Goal: Task Accomplishment & Management: Use online tool/utility

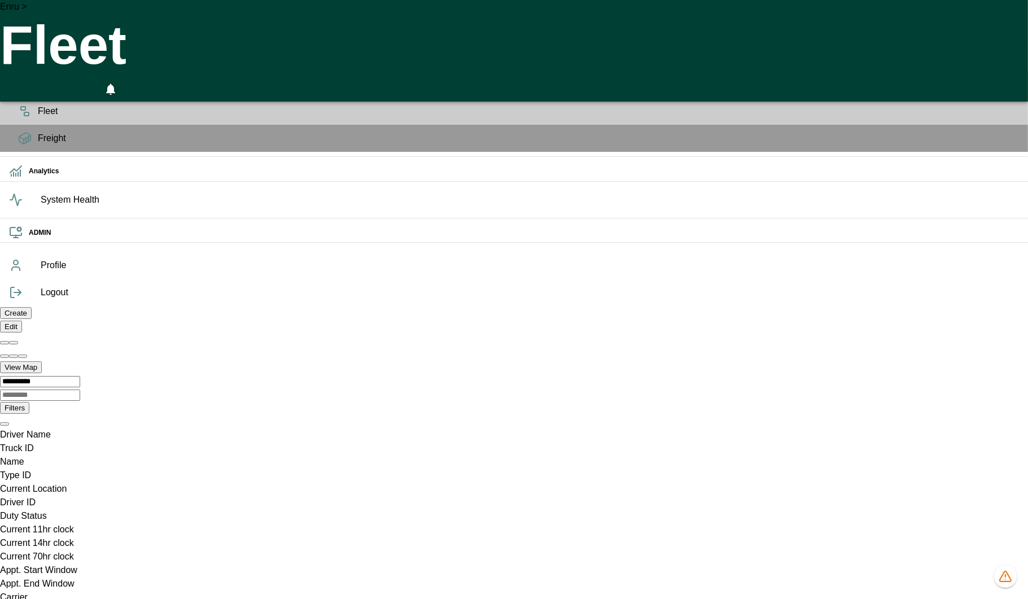
click at [38, 118] on span "Fleet" at bounding box center [528, 111] width 981 height 14
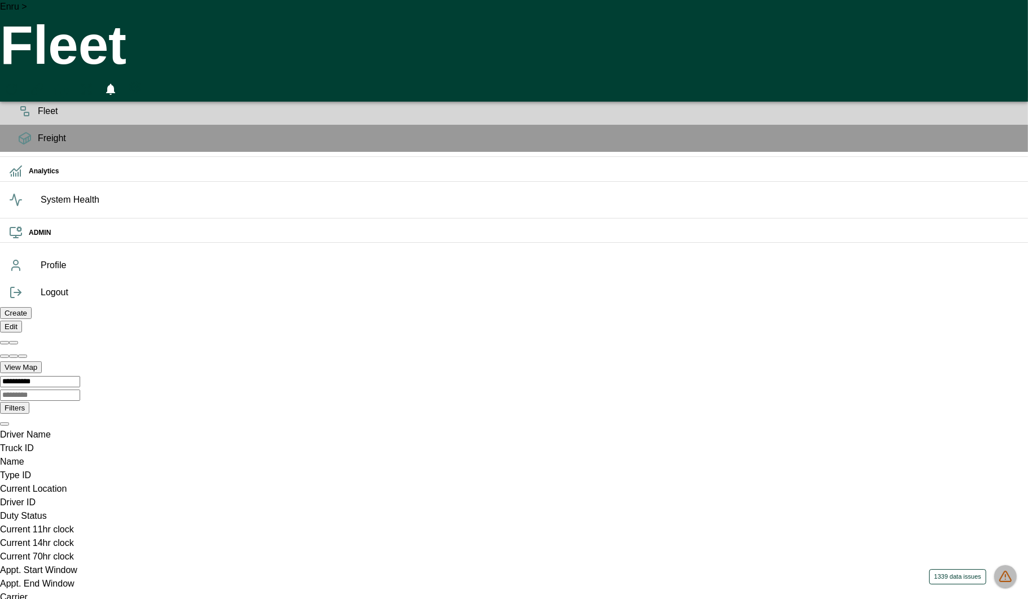
click at [1006, 565] on button "1339 data issues" at bounding box center [1005, 576] width 23 height 23
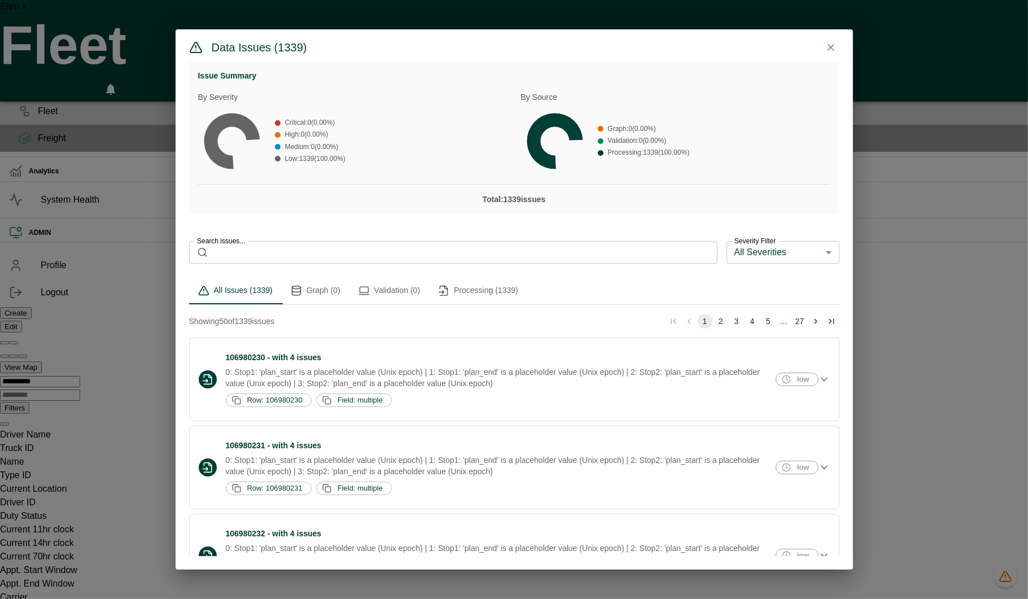
click at [313, 296] on button "Graph (0)" at bounding box center [316, 290] width 68 height 27
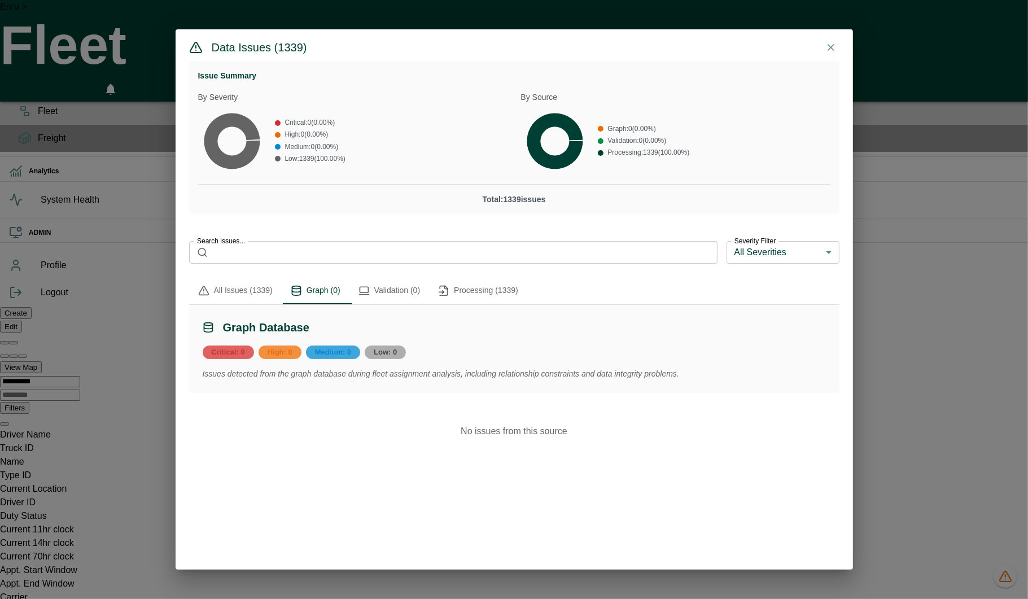
click at [75, 269] on div "Data Issues ( 1339 ) Issue Summary By Severity Critical : 0 ( 0.00 %) High : 0 …" at bounding box center [514, 299] width 1028 height 599
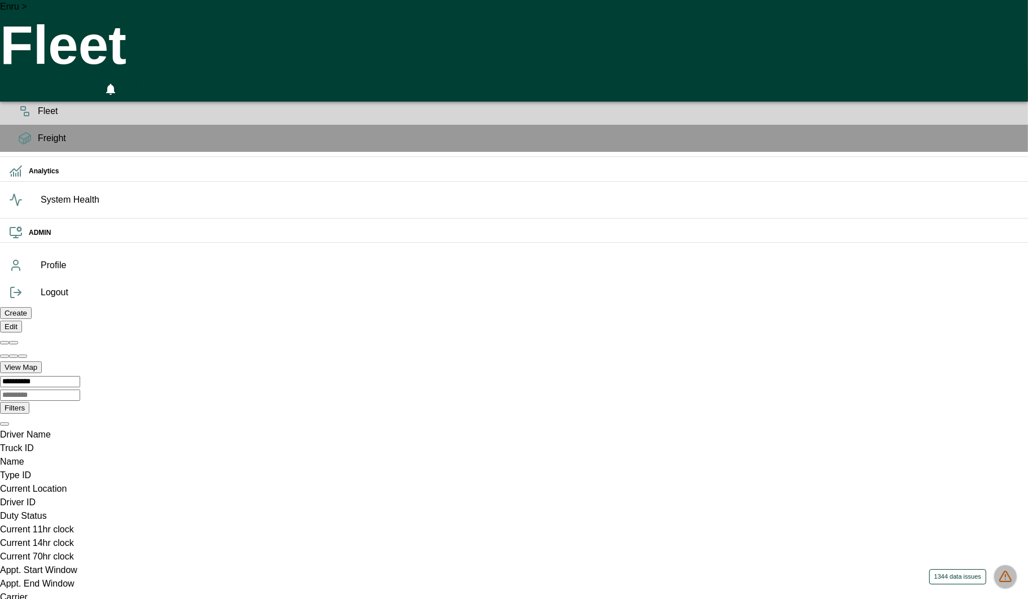
click at [1010, 574] on icon "1344 data issues" at bounding box center [1005, 576] width 14 height 14
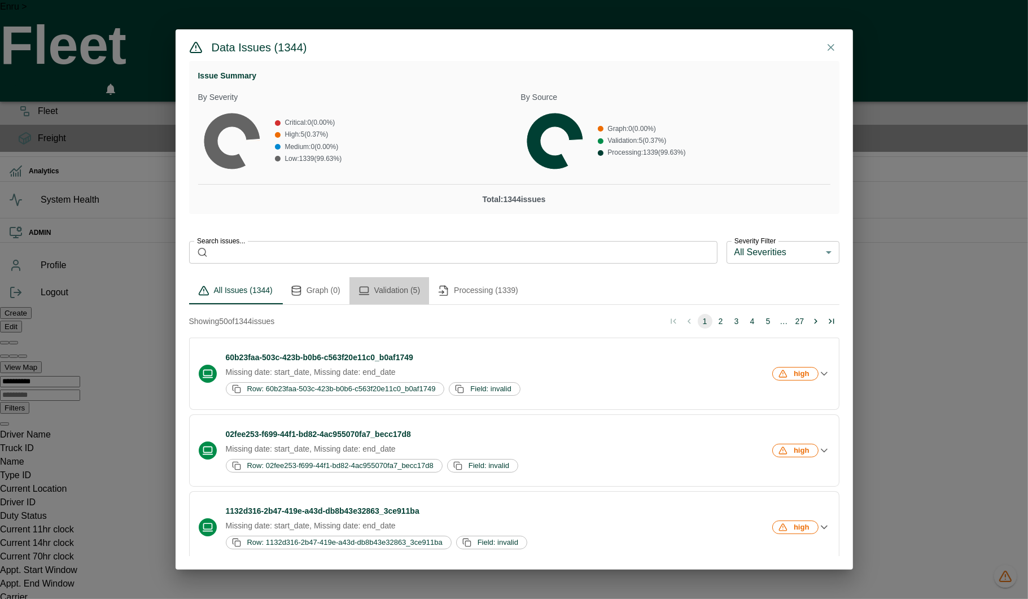
click at [375, 283] on button "Validation (5)" at bounding box center [389, 290] width 80 height 27
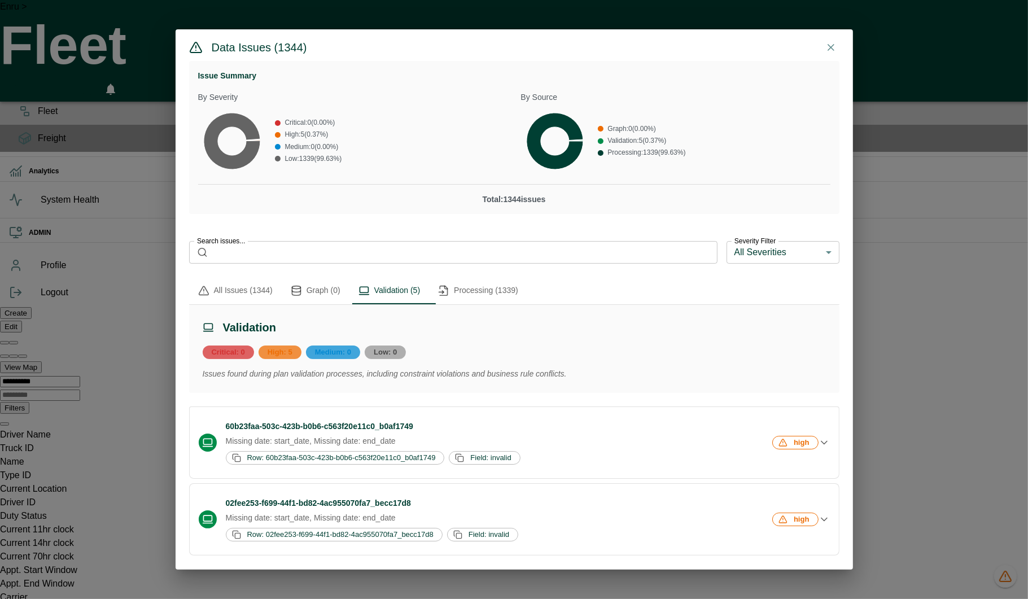
click at [486, 296] on button "Processing (1339)" at bounding box center [478, 290] width 98 height 27
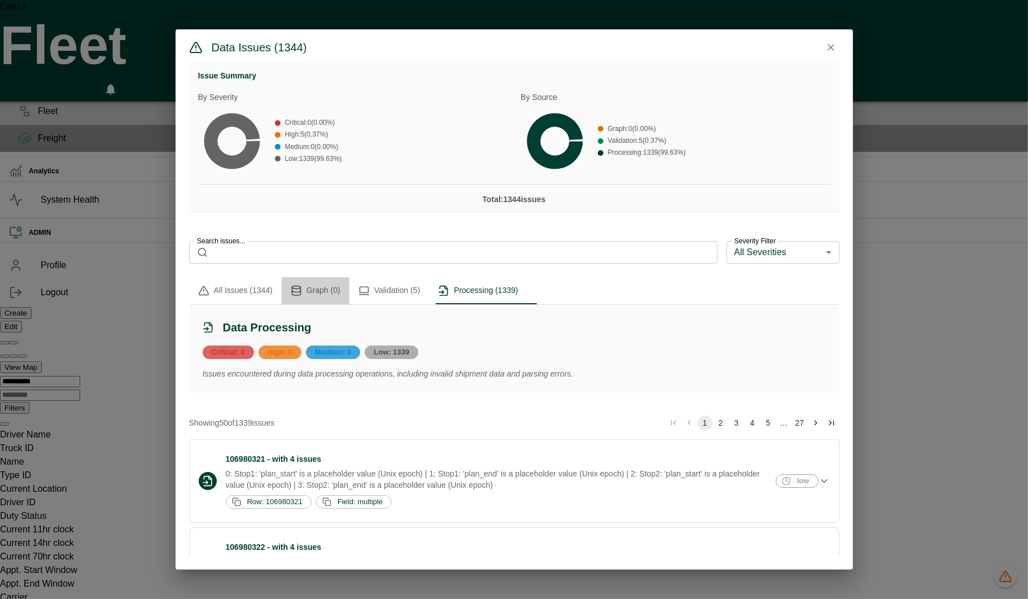
click at [327, 292] on button "Graph (0)" at bounding box center [316, 290] width 68 height 27
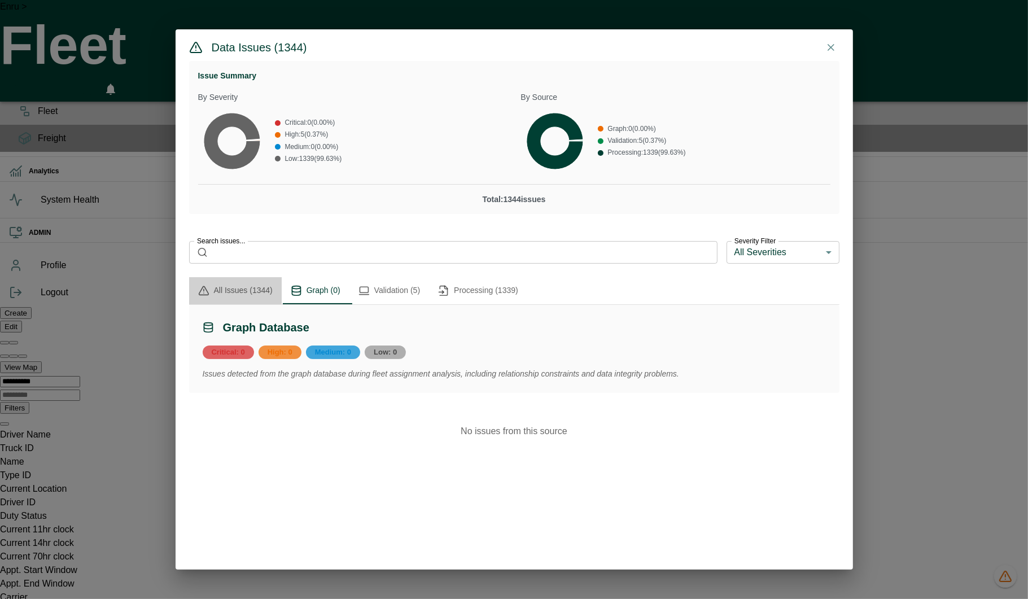
click at [234, 287] on button "All Issues (1344)" at bounding box center [235, 290] width 93 height 27
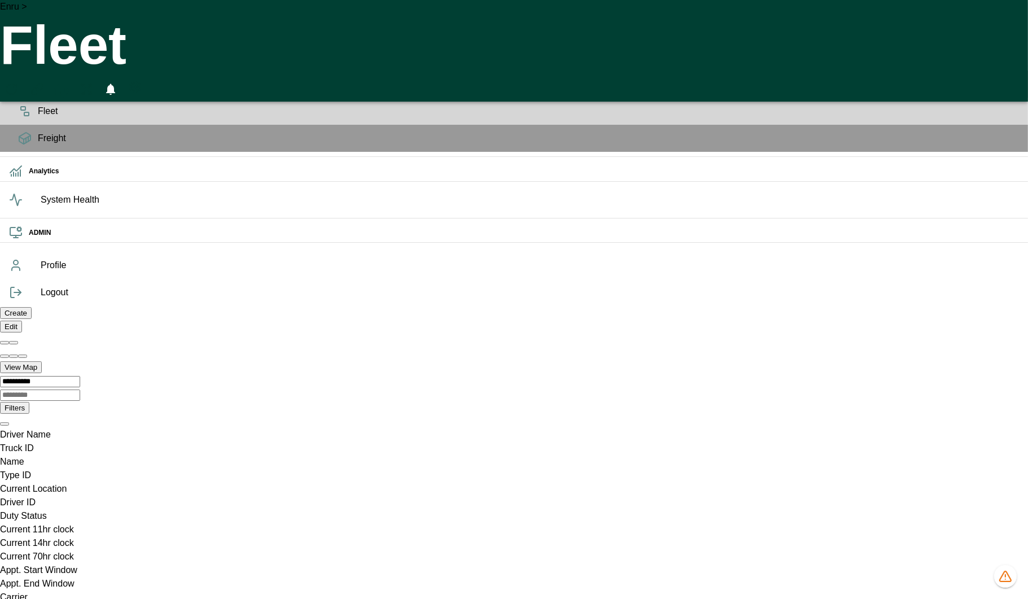
click at [38, 91] on span "Planning" at bounding box center [528, 84] width 981 height 14
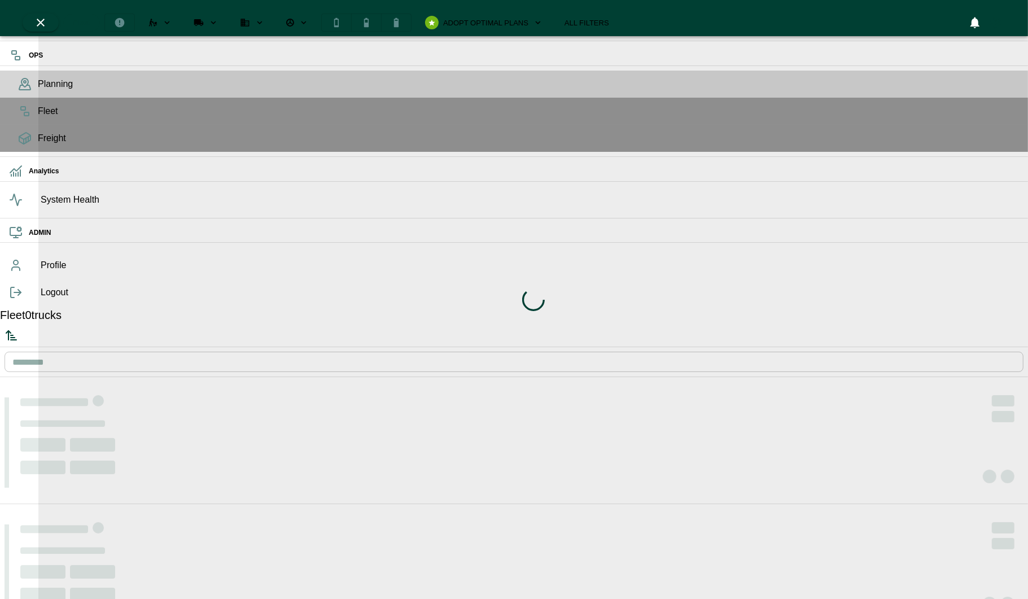
click at [416, 11] on div "Loading indicator" at bounding box center [532, 299] width 989 height 599
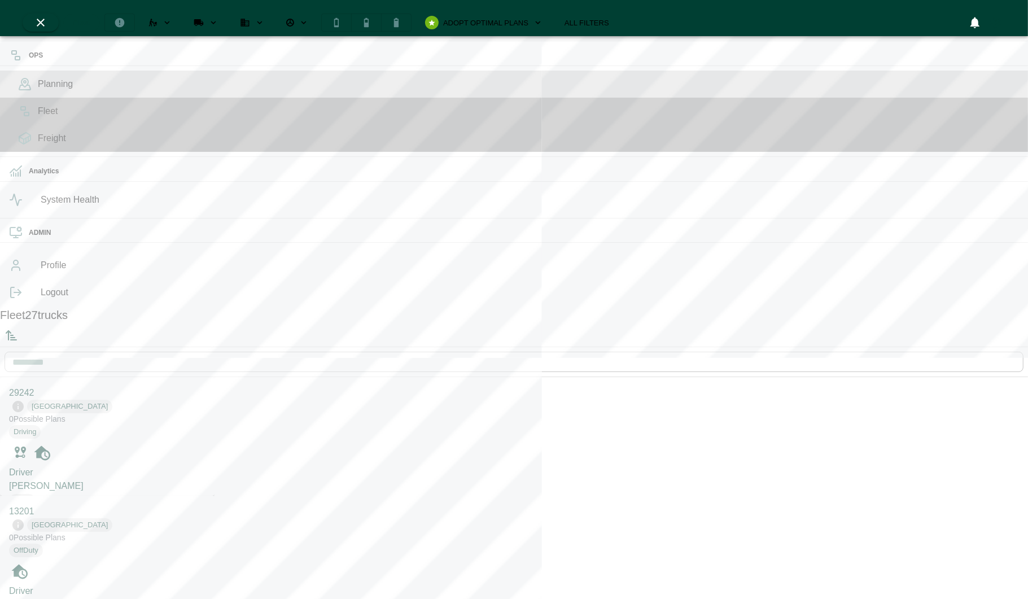
scroll to position [594, 210]
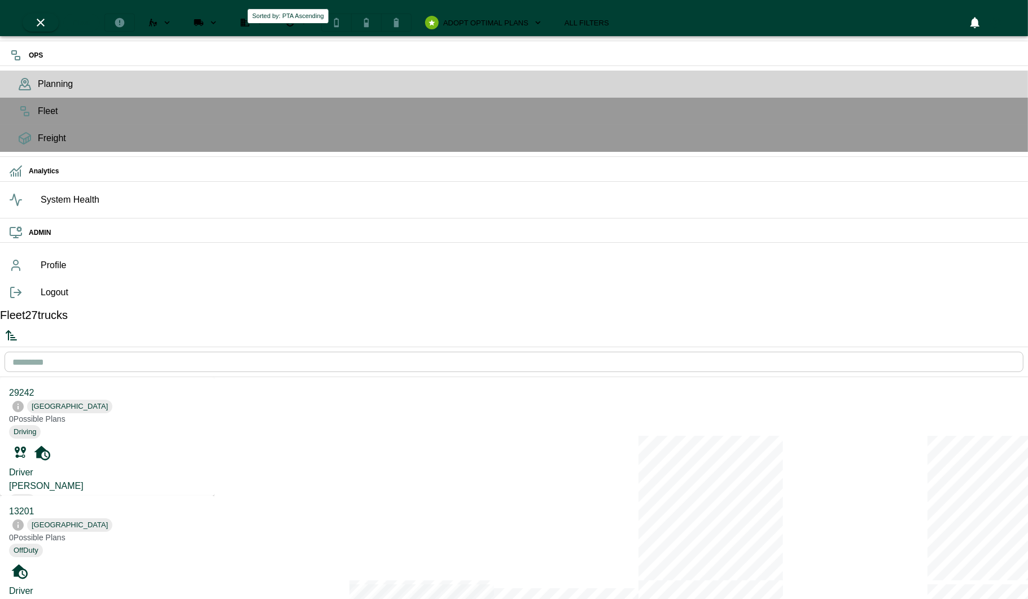
click at [16, 340] on icon "Sorted by: PTA Ascending" at bounding box center [14, 340] width 6 height 0
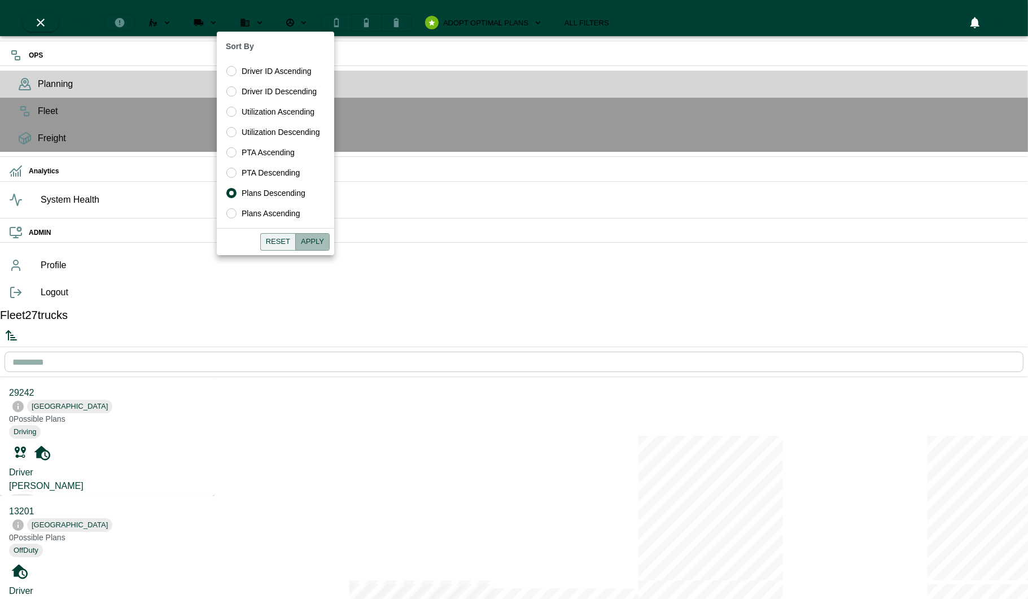
click at [305, 240] on button "Apply" at bounding box center [312, 241] width 34 height 17
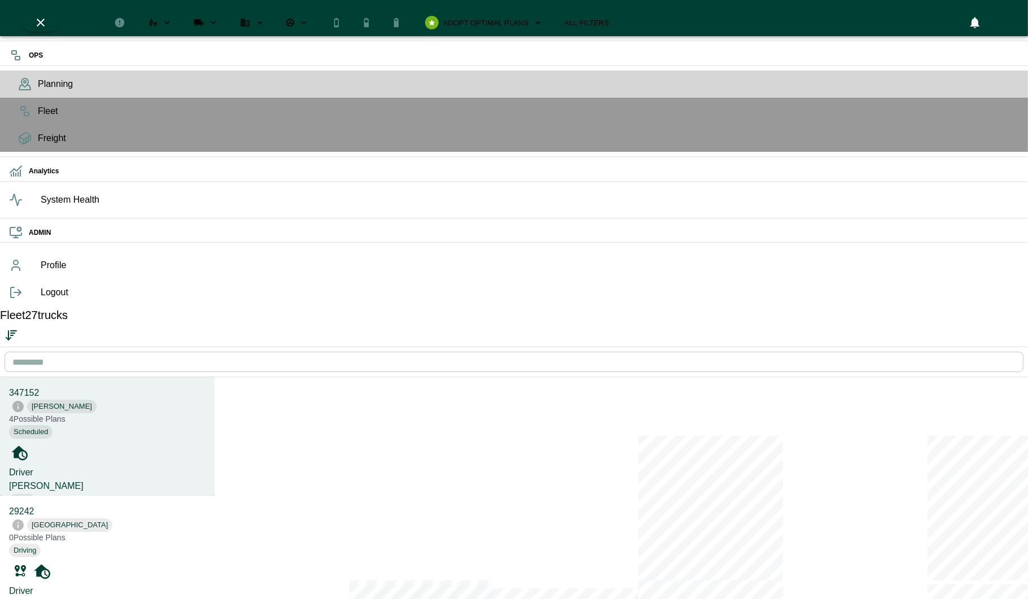
click at [113, 466] on div "Driver Michael Bell None Revenue MPH $0.00 Total Miles 0 Empty Miles 0 Loaded M…" at bounding box center [107, 554] width 196 height 176
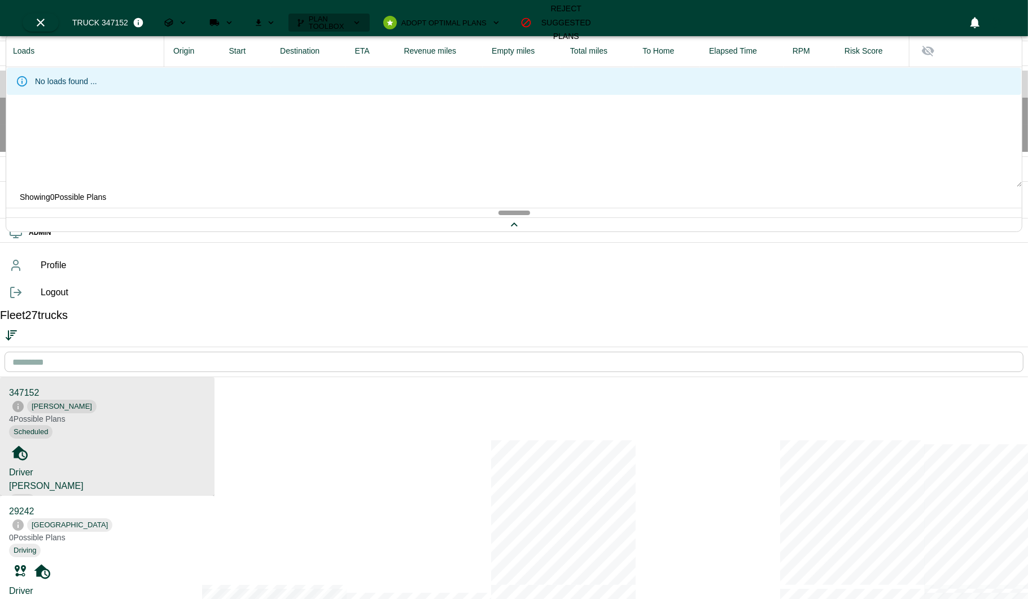
click at [347, 15] on span "Plan Toolbox" at bounding box center [328, 22] width 38 height 15
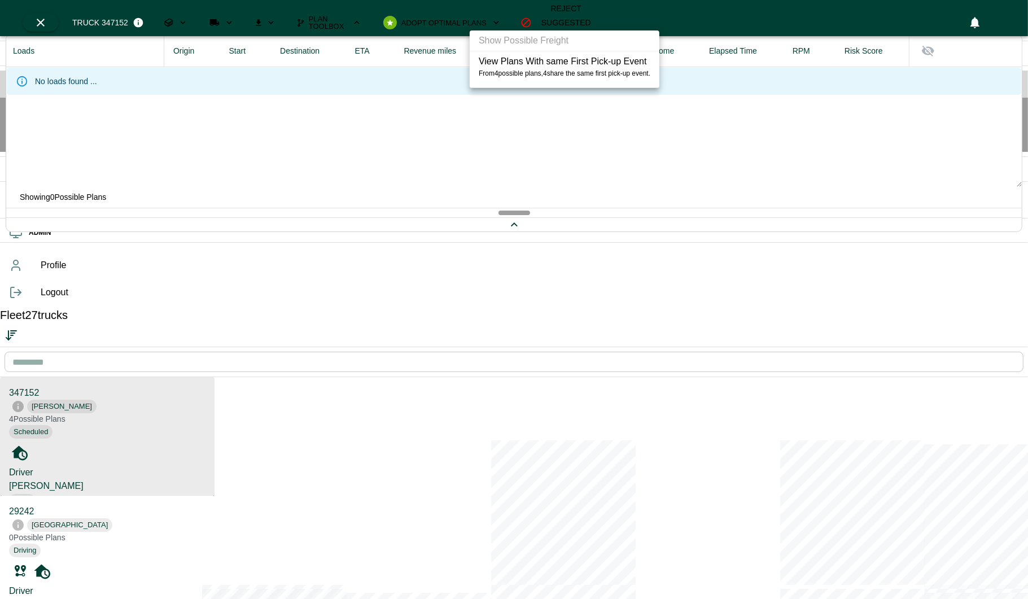
click at [495, 115] on div at bounding box center [514, 299] width 1028 height 599
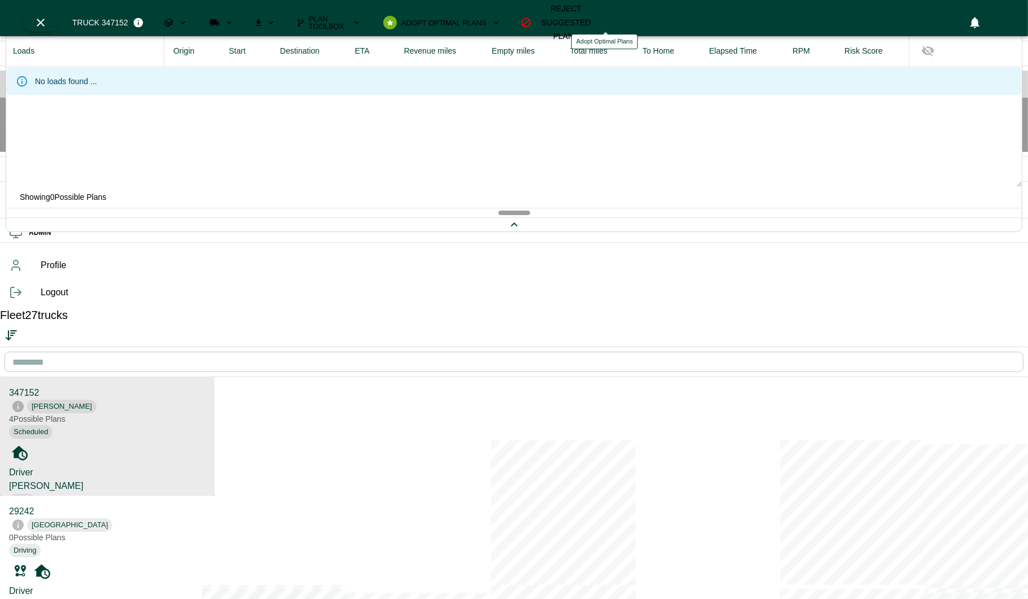
click at [487, 19] on span "Adopt Optimal Plans" at bounding box center [443, 22] width 85 height 7
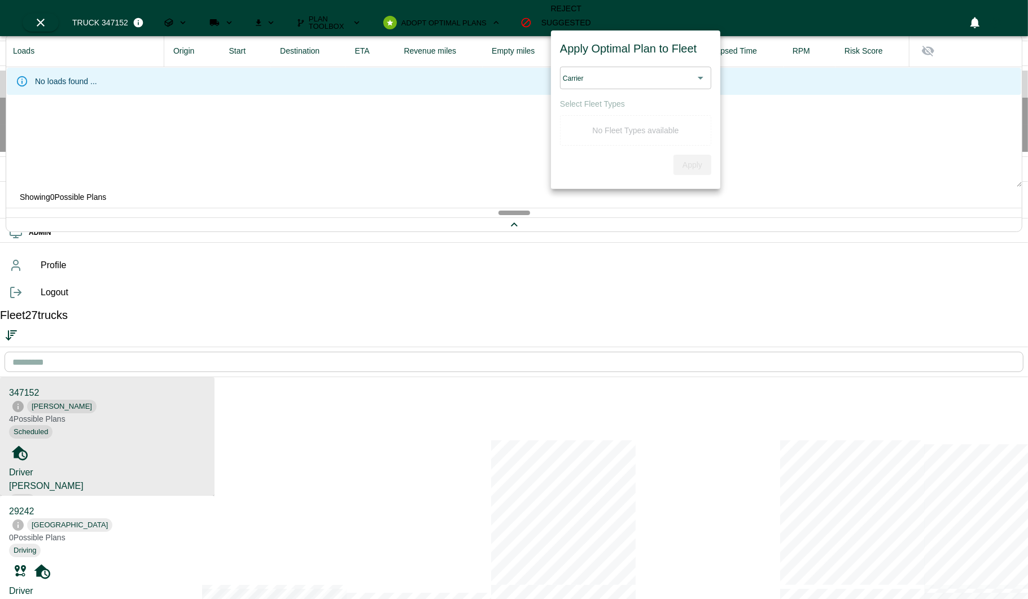
click at [487, 19] on span "Adopt Optimal Plans" at bounding box center [443, 22] width 85 height 7
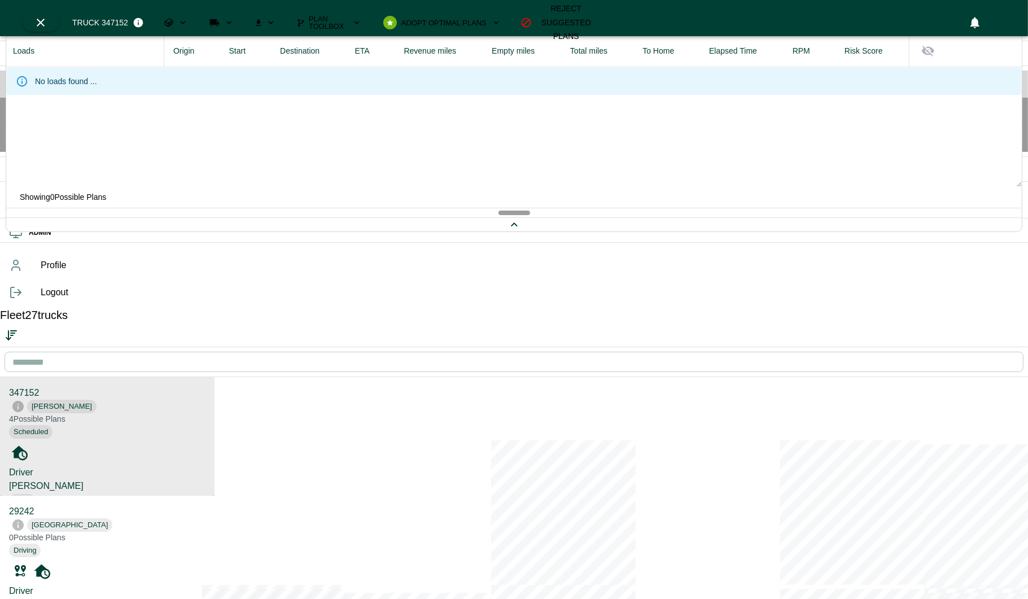
click at [276, 17] on icon "Download" at bounding box center [271, 22] width 10 height 10
click at [220, 21] on icon "Run Plan Loads" at bounding box center [214, 22] width 10 height 10
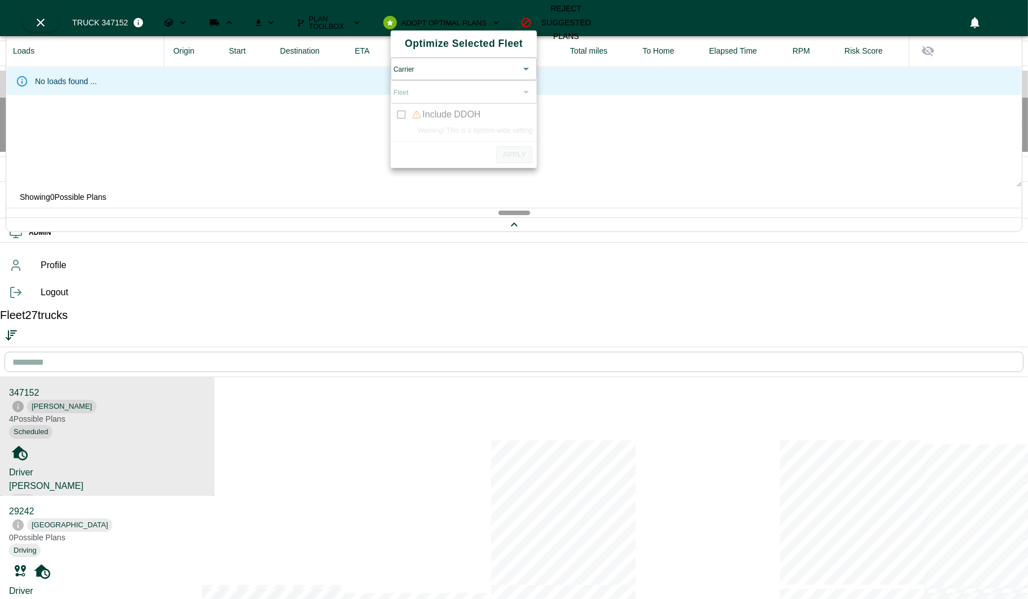
click at [220, 21] on icon "Run Plan Loads" at bounding box center [214, 22] width 10 height 10
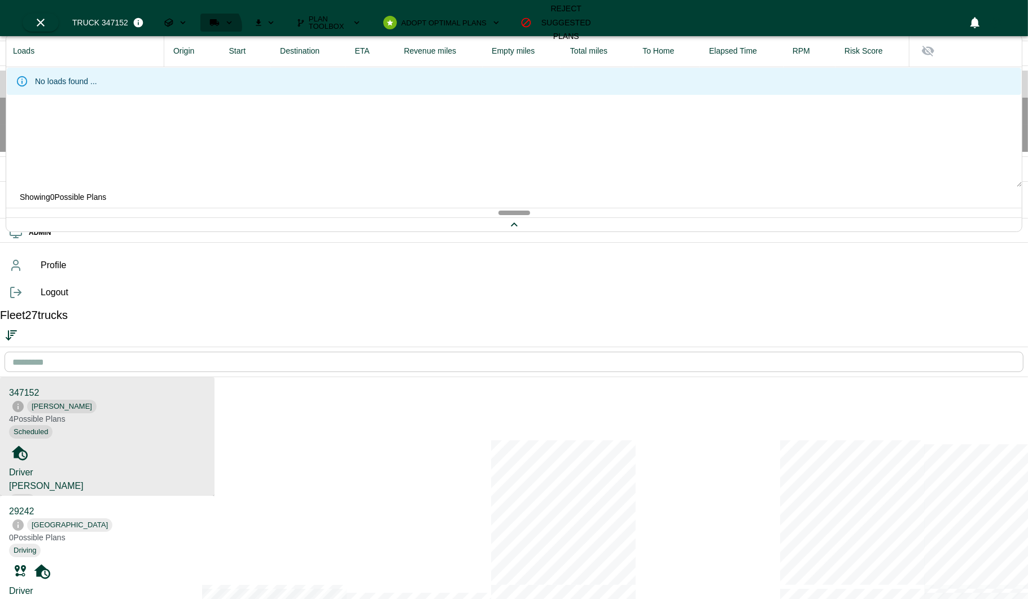
click at [220, 21] on icon "Run Plan Loads" at bounding box center [214, 22] width 10 height 10
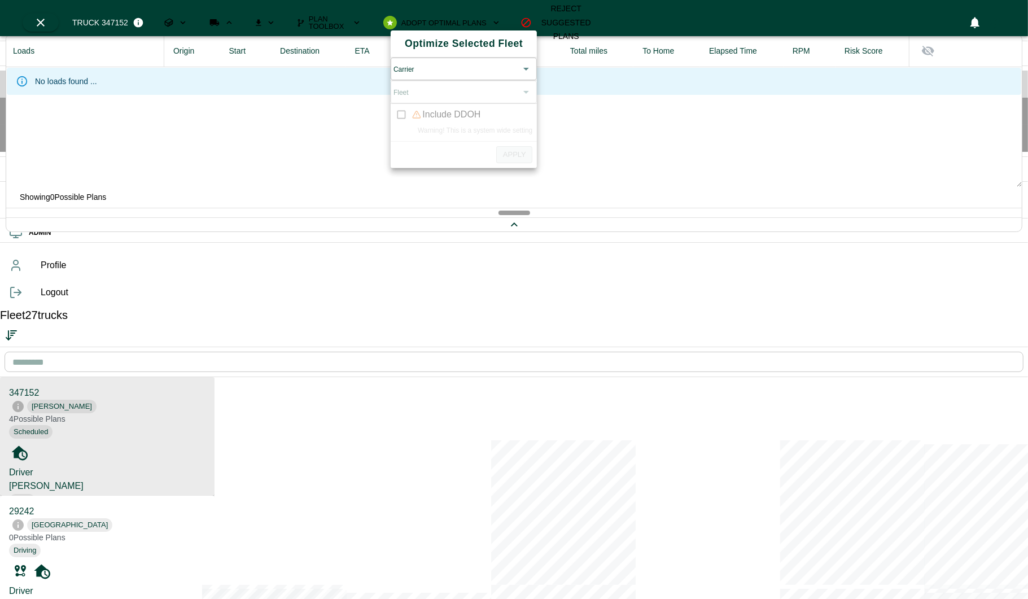
click at [435, 76] on body "OPS Planning Fleet Freight Analytics System Health ADMIN Profile Logout Fleet 2…" at bounding box center [514, 488] width 1028 height 976
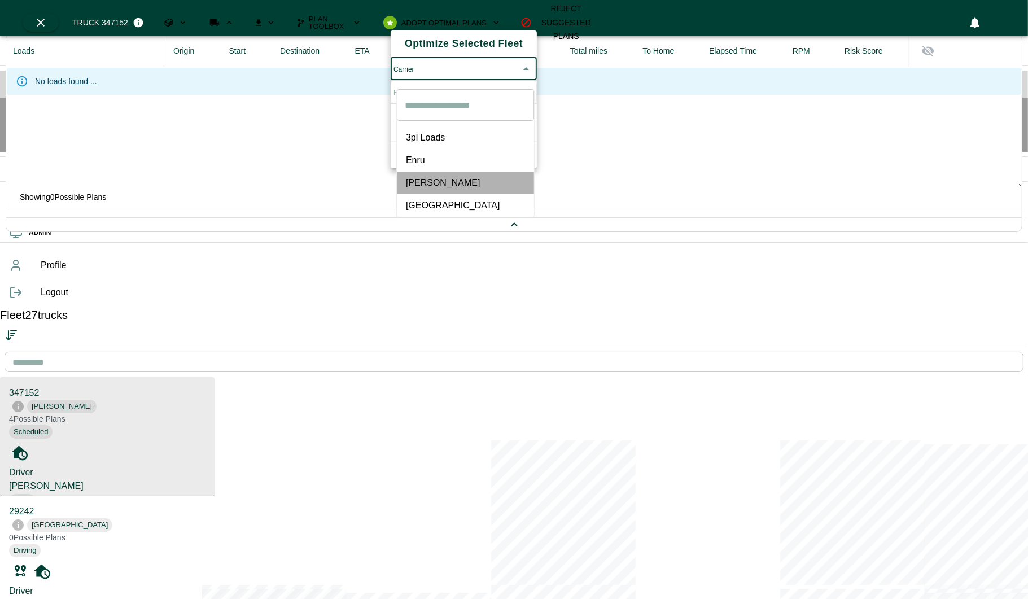
click at [418, 177] on span "Hogan" at bounding box center [465, 183] width 119 height 14
type input "*****"
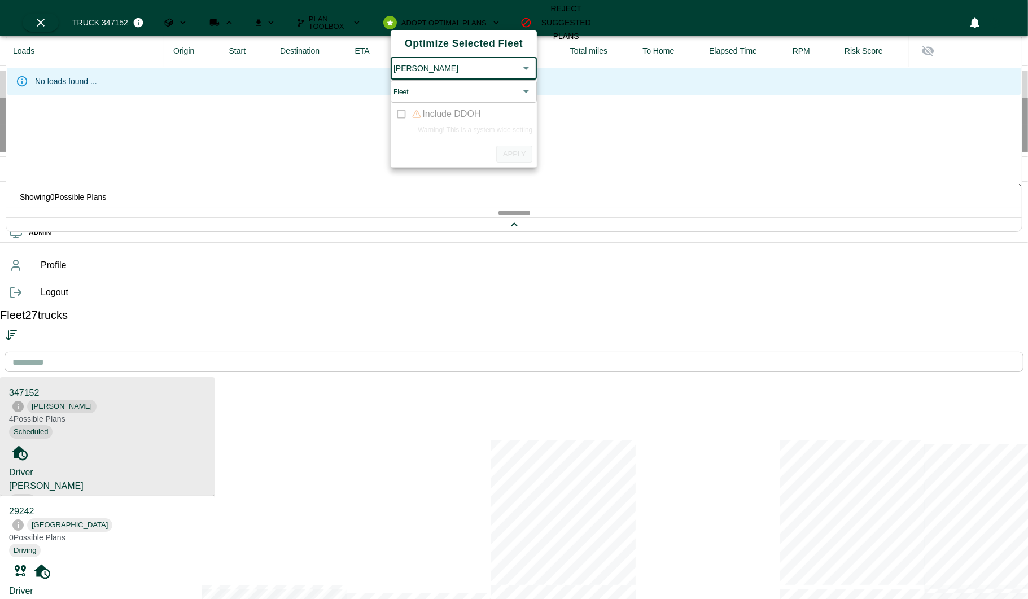
click at [452, 107] on body "OPS Planning Fleet Freight Analytics System Health ADMIN Profile Logout Fleet 2…" at bounding box center [514, 488] width 1028 height 976
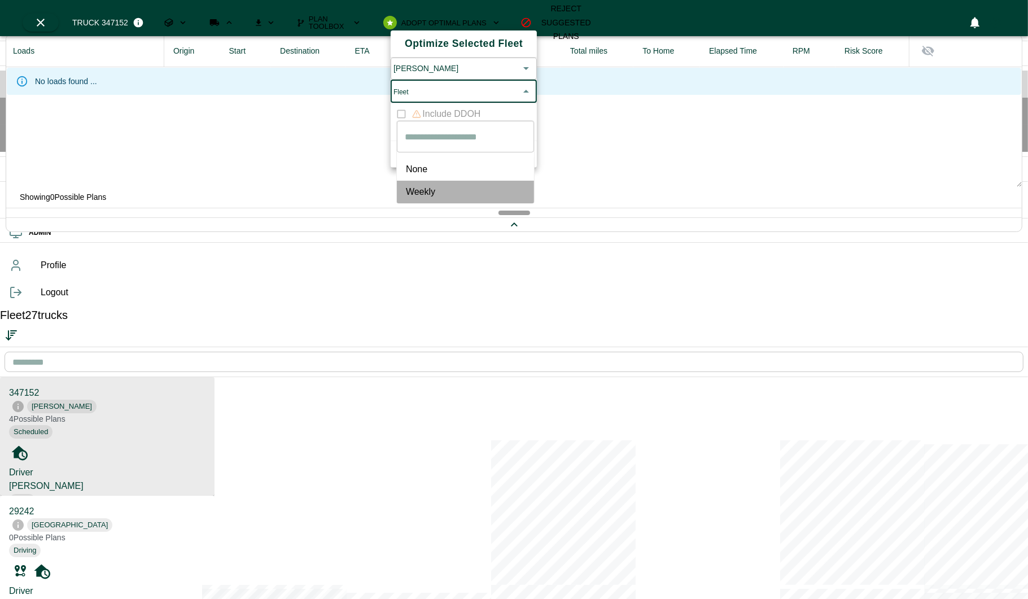
click at [427, 181] on li "Weekly" at bounding box center [465, 192] width 137 height 23
type input "******"
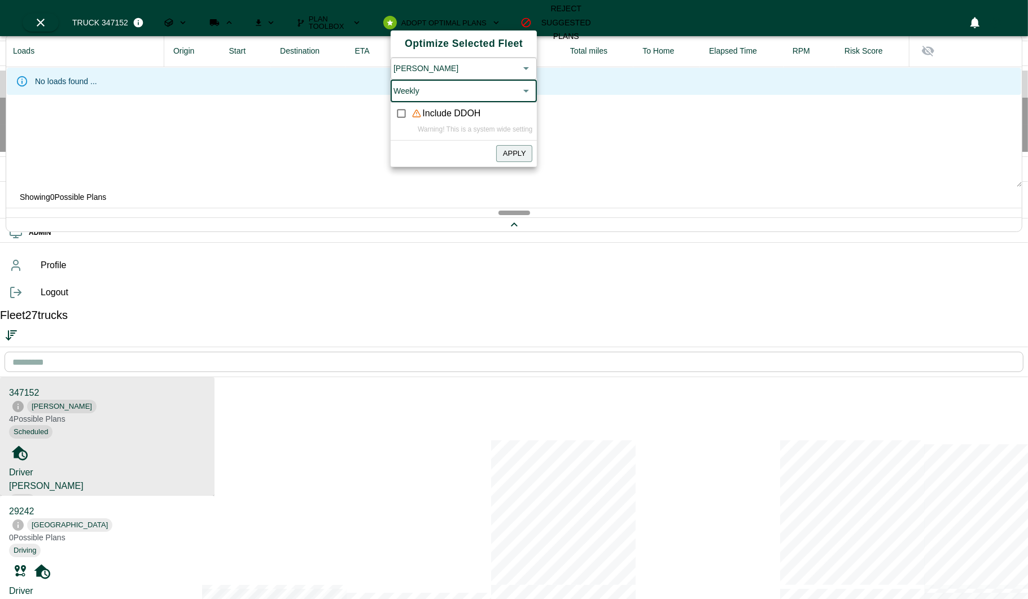
click at [517, 163] on button "Apply" at bounding box center [514, 153] width 36 height 17
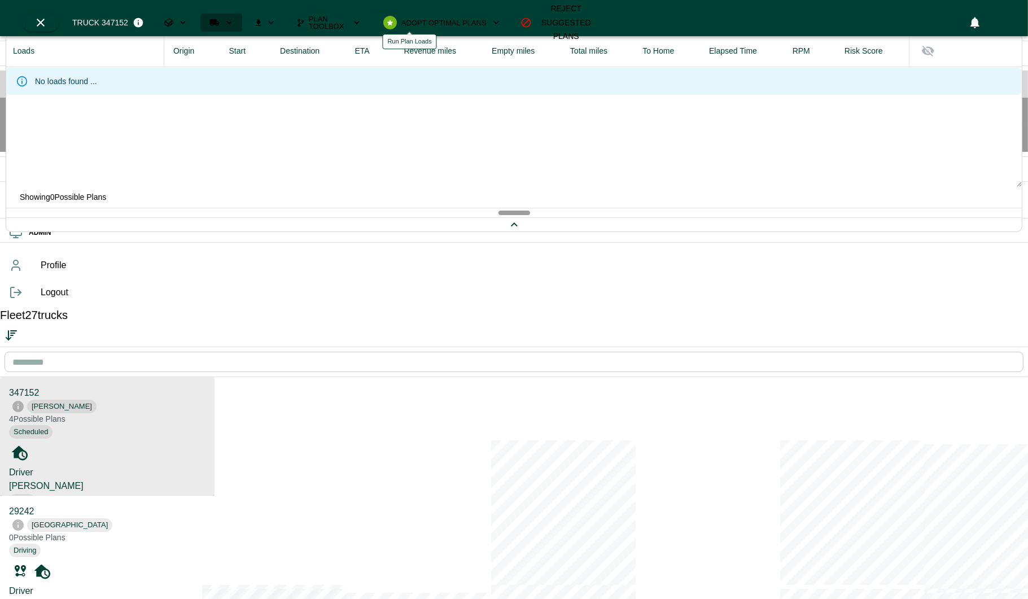
click at [234, 17] on icon "Run Plan Loads" at bounding box center [229, 22] width 10 height 10
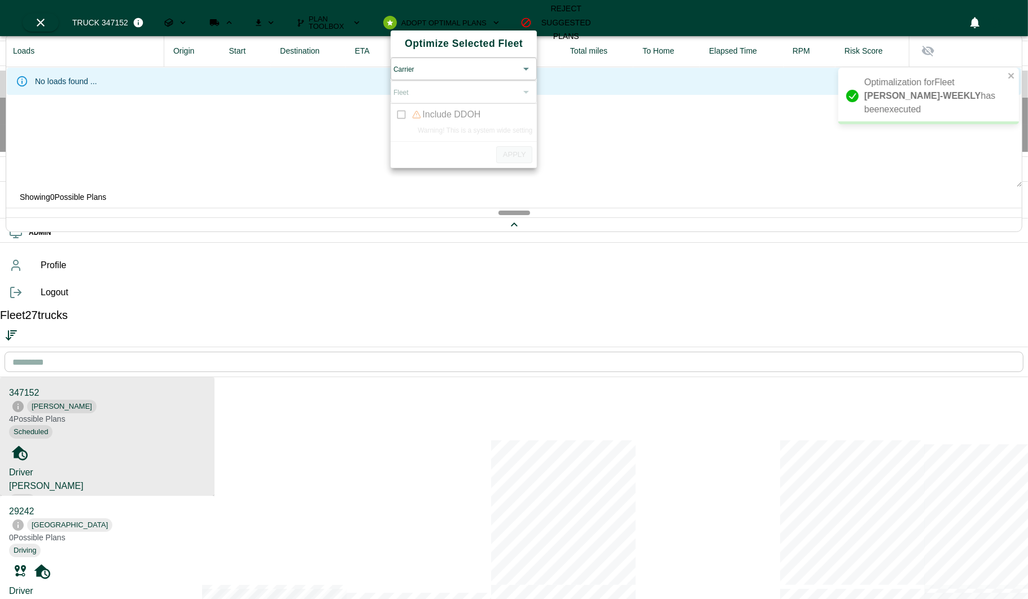
click at [437, 78] on body "Optimalization for Fleet HOGAN-WEEKLY has been executed OPS Planning Fleet Frei…" at bounding box center [514, 488] width 1028 height 976
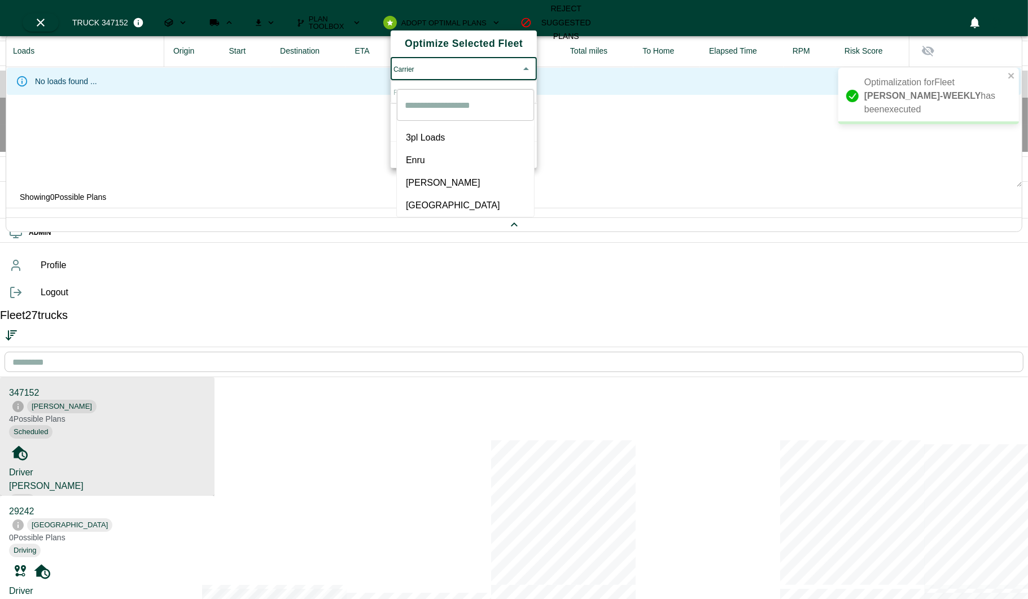
click at [418, 172] on li "Hogan" at bounding box center [465, 183] width 137 height 23
type input "*****"
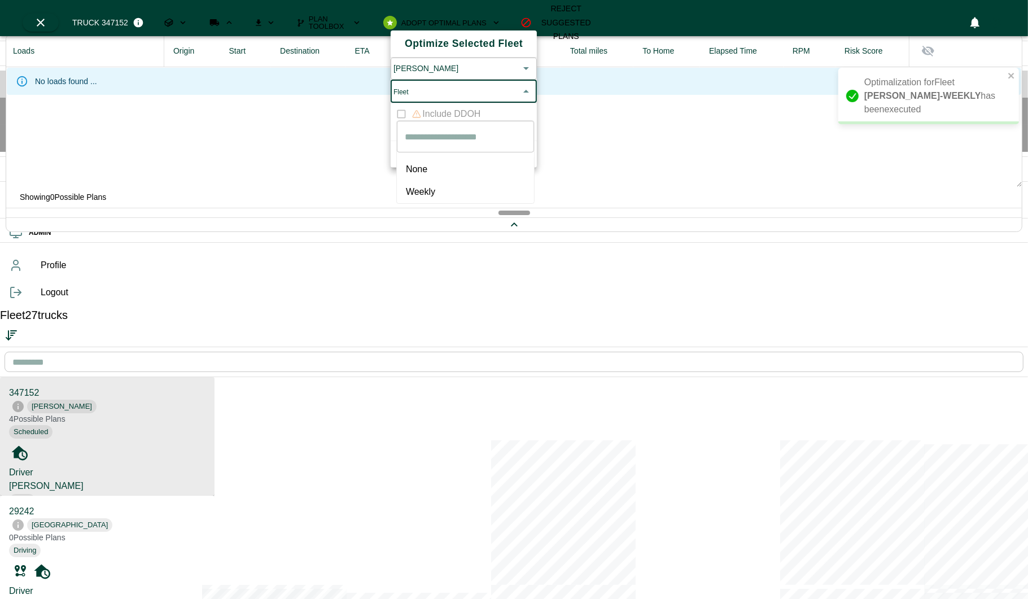
click at [449, 108] on body "Optimalization for Fleet HOGAN-WEEKLY has been executed OPS Planning Fleet Frei…" at bounding box center [514, 488] width 1028 height 976
click at [430, 164] on span "None" at bounding box center [465, 170] width 119 height 14
type input "****"
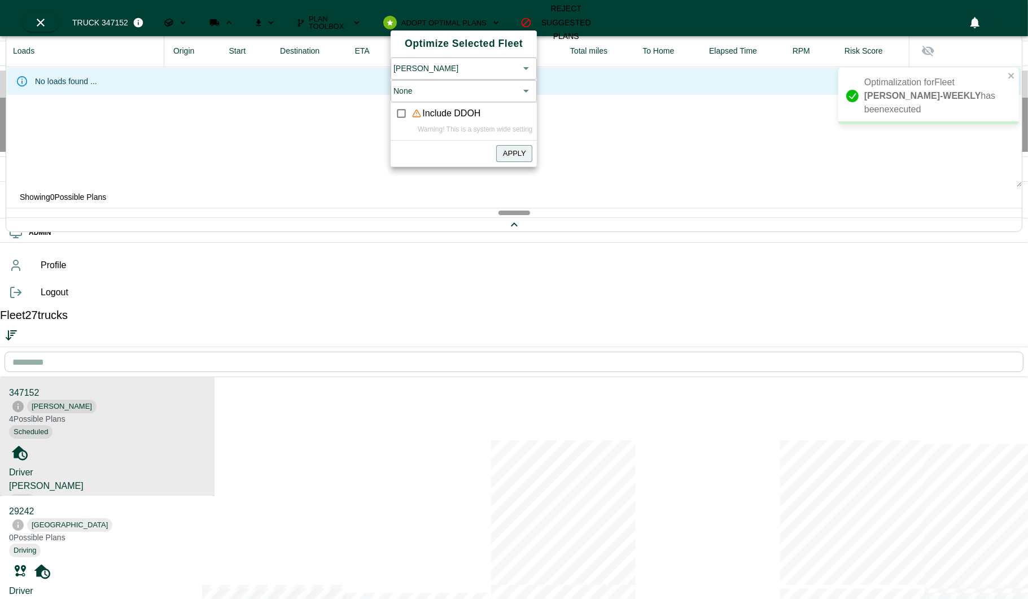
click at [528, 167] on div "Optimize Selected Fleet Hogan ***** ​ None **** ​ Include DDOH Warning! This is…" at bounding box center [464, 98] width 146 height 137
click at [519, 163] on button "Apply" at bounding box center [514, 153] width 36 height 17
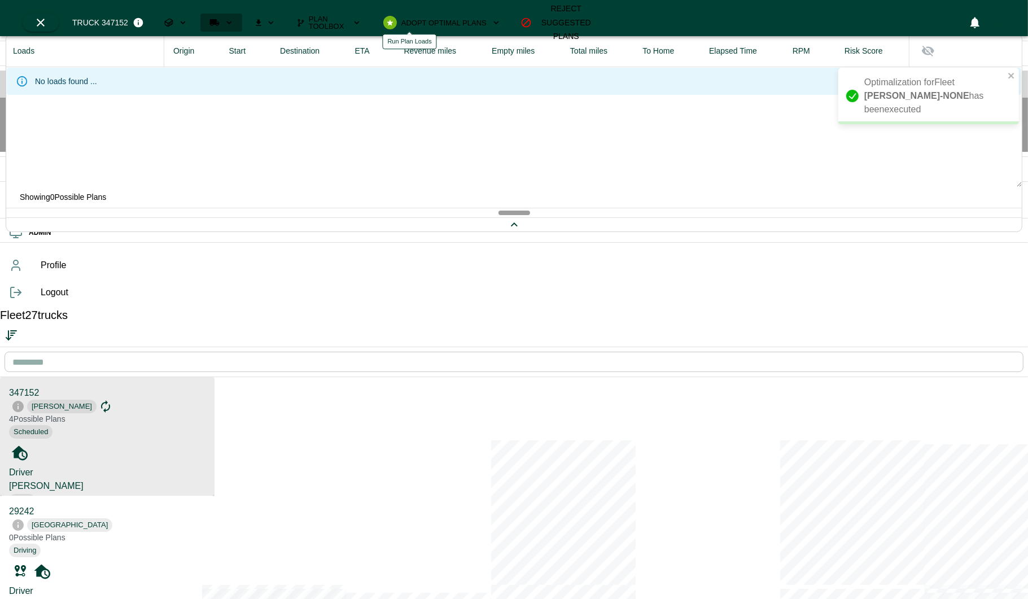
click at [234, 20] on icon "Run Plan Loads" at bounding box center [229, 22] width 10 height 10
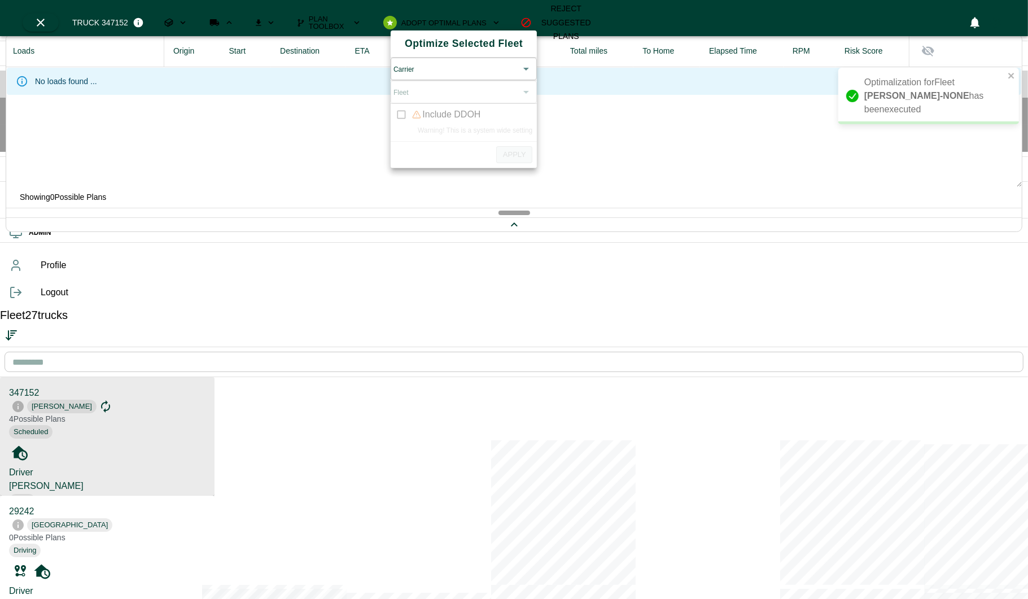
click at [425, 80] on body "Optimalization for Fleet HOGAN-NONE has been executed OPS Planning Fleet Freigh…" at bounding box center [514, 488] width 1028 height 976
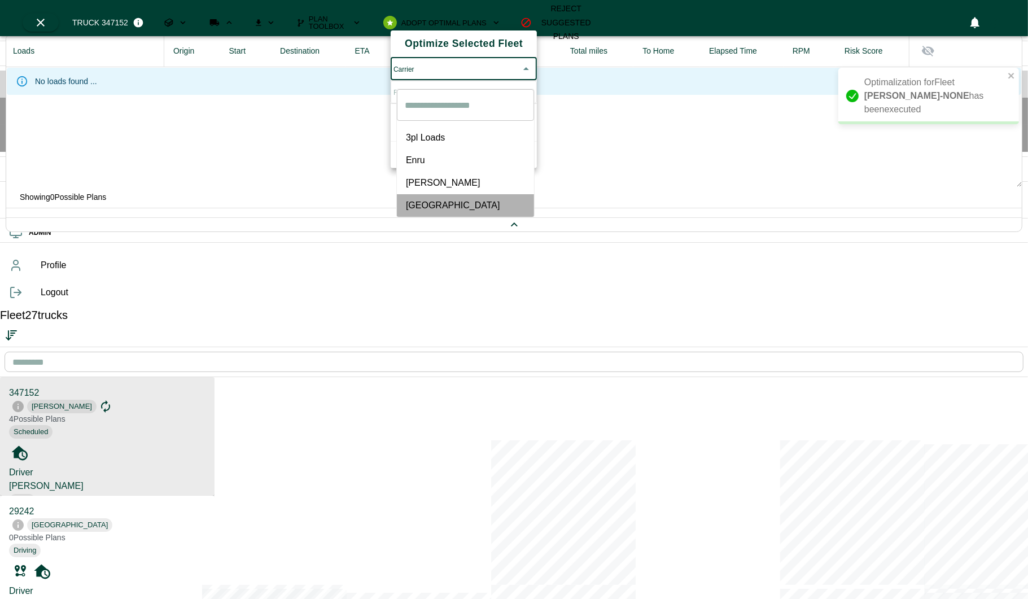
click at [410, 194] on li "Salem" at bounding box center [465, 205] width 137 height 23
type input "*****"
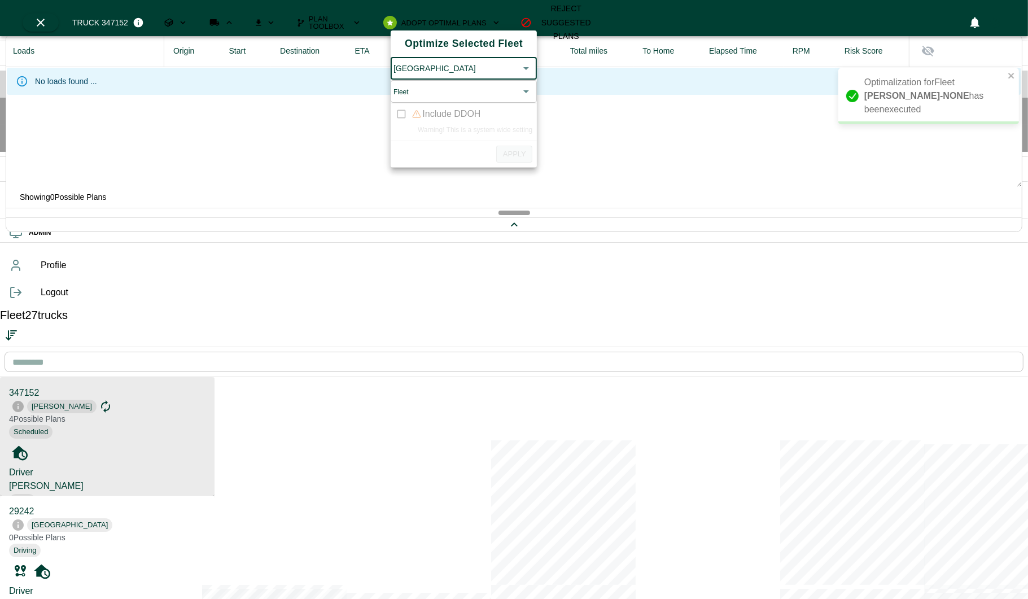
click at [427, 106] on body "Optimalization for Fleet HOGAN-NONE has been executed OPS Planning Fleet Freigh…" at bounding box center [514, 488] width 1028 height 976
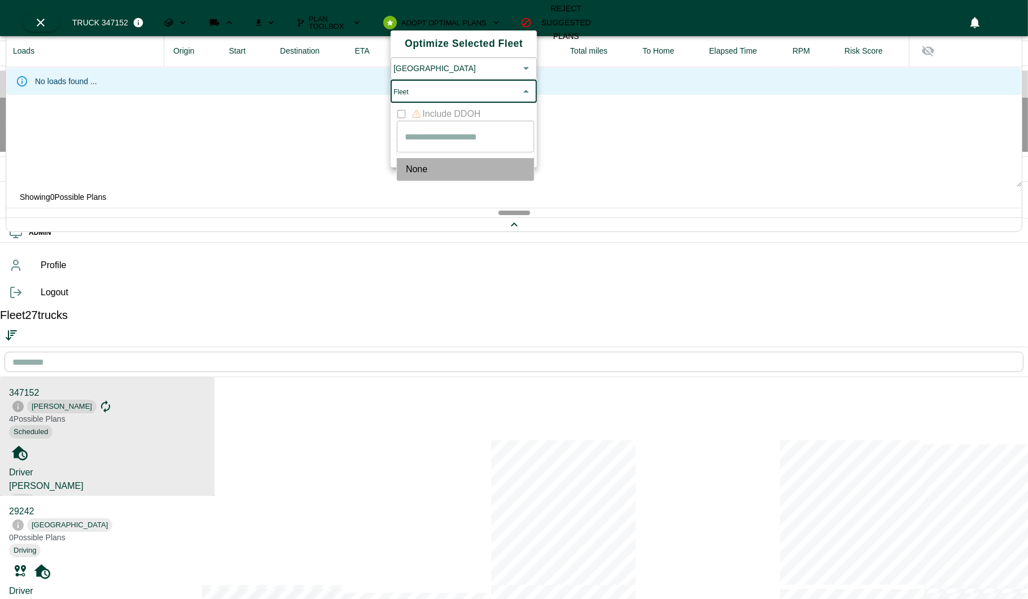
click at [426, 169] on span "None" at bounding box center [465, 170] width 119 height 14
type input "****"
click at [505, 163] on button "Apply" at bounding box center [514, 153] width 36 height 17
